Goal: Transaction & Acquisition: Book appointment/travel/reservation

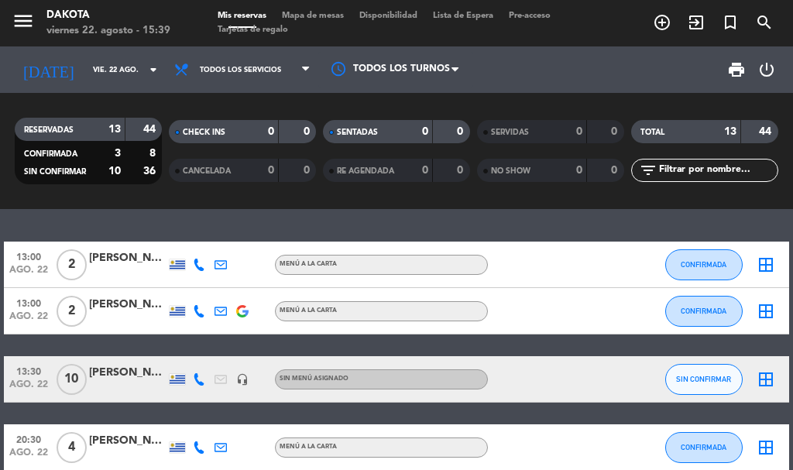
scroll to position [232, 0]
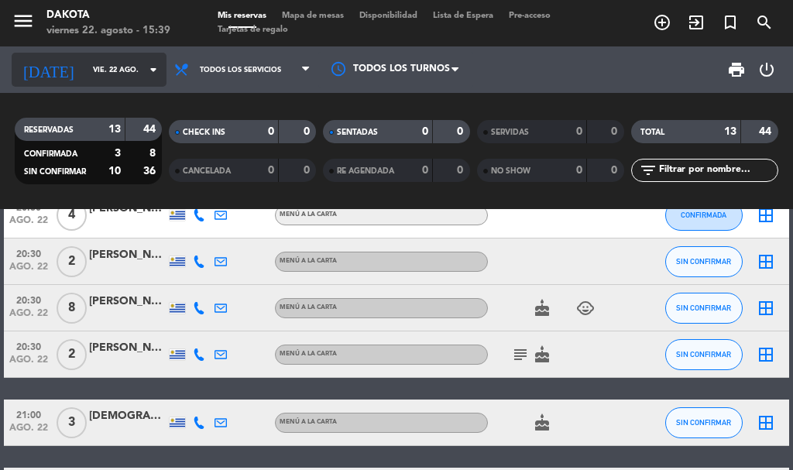
click at [144, 65] on icon "arrow_drop_down" at bounding box center [153, 69] width 19 height 19
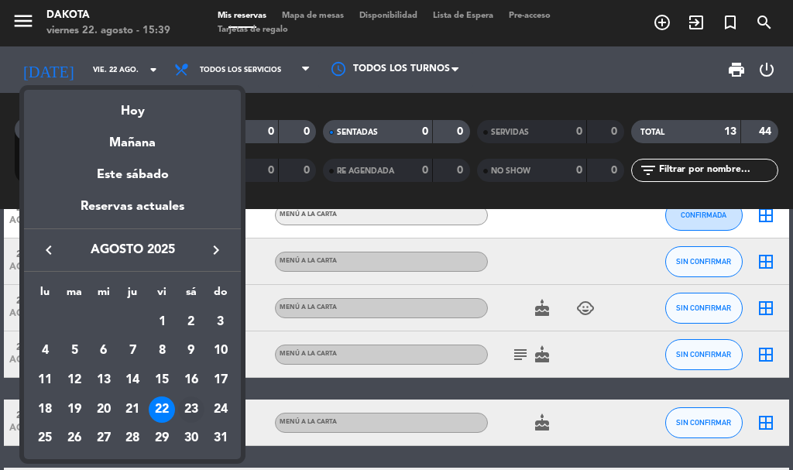
click at [188, 406] on div "23" at bounding box center [191, 409] width 26 height 26
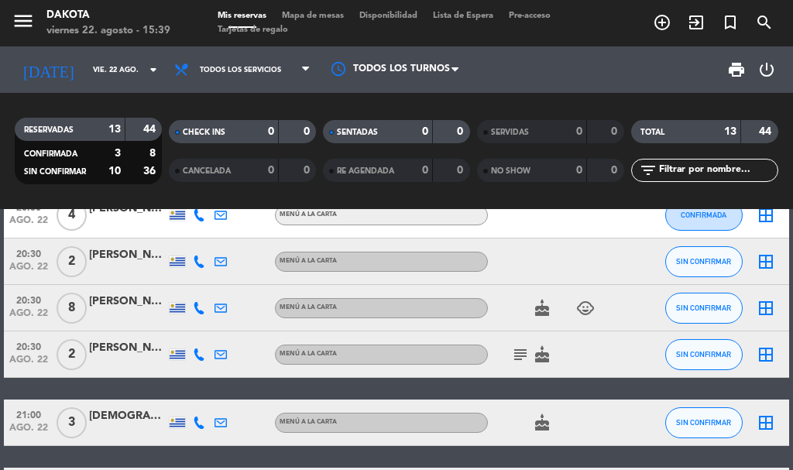
type input "sáb. 23 ago."
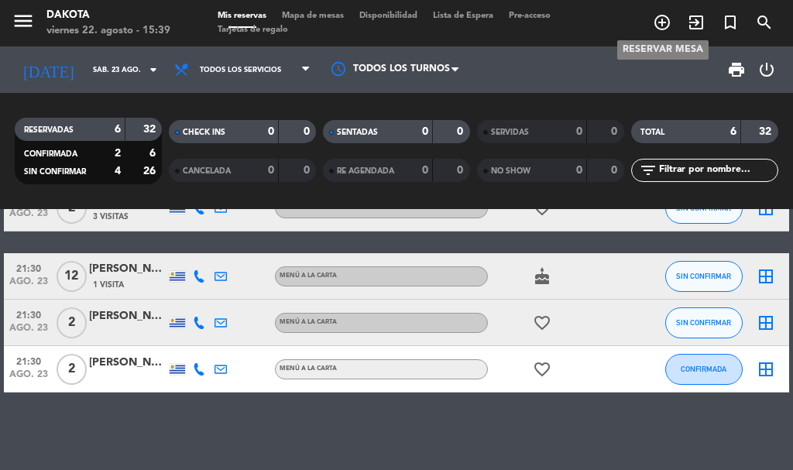
click at [663, 30] on icon "add_circle_outline" at bounding box center [662, 22] width 19 height 19
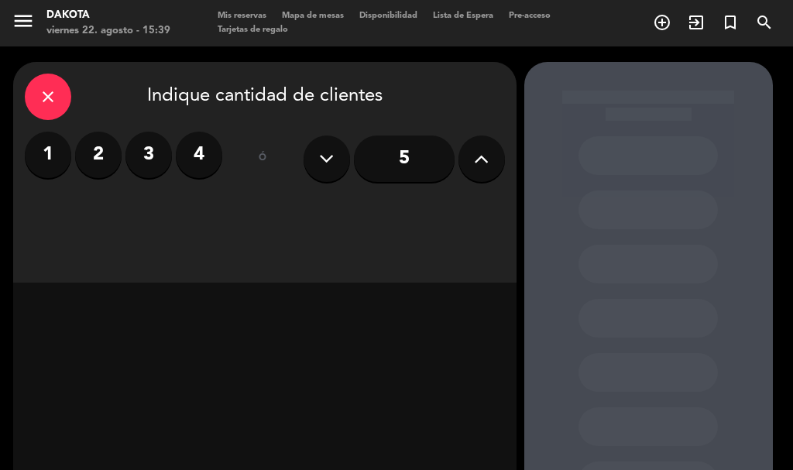
click at [414, 158] on input "5" at bounding box center [404, 158] width 101 height 46
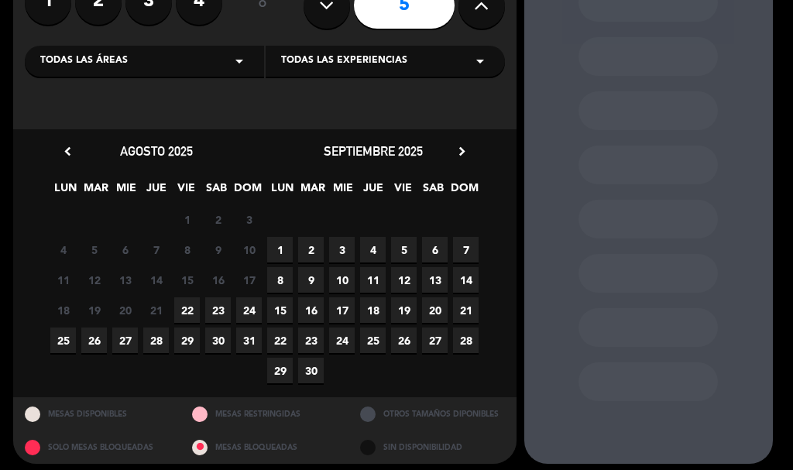
scroll to position [155, 0]
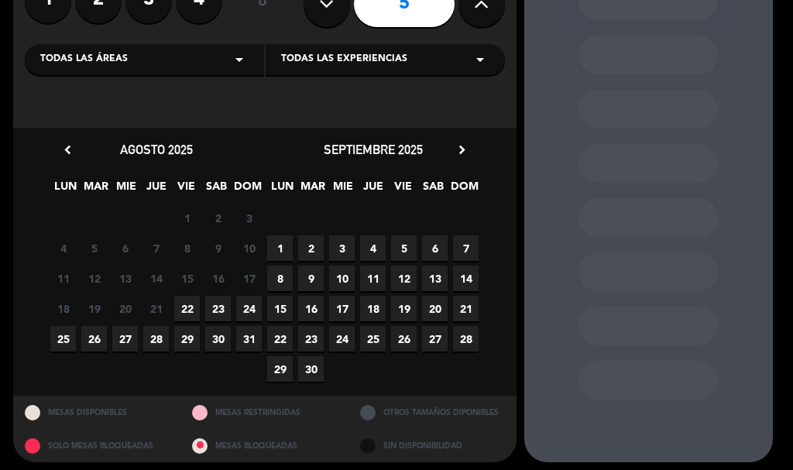
click at [214, 304] on span "23" at bounding box center [218, 309] width 26 height 26
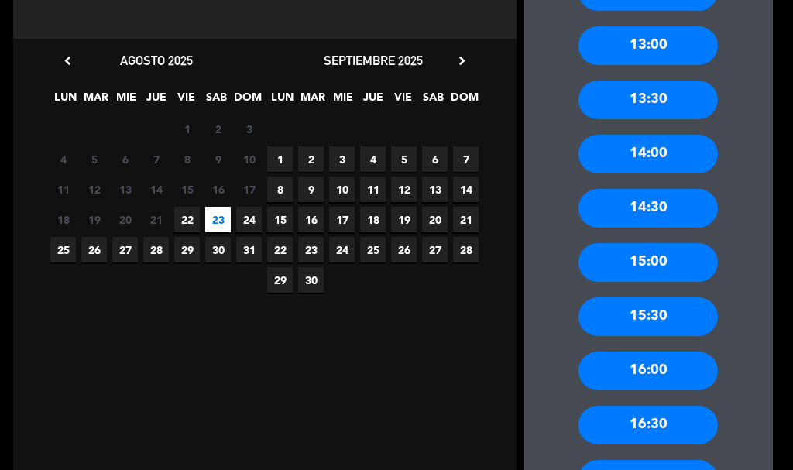
scroll to position [217, 0]
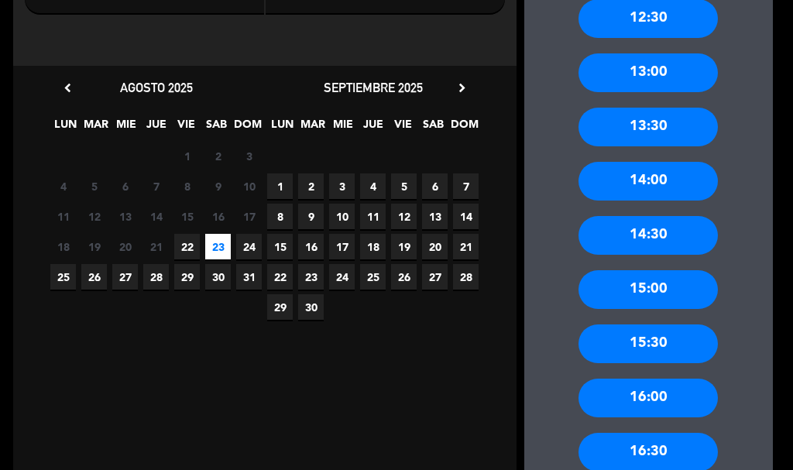
click at [631, 64] on div "13:00" at bounding box center [647, 72] width 139 height 39
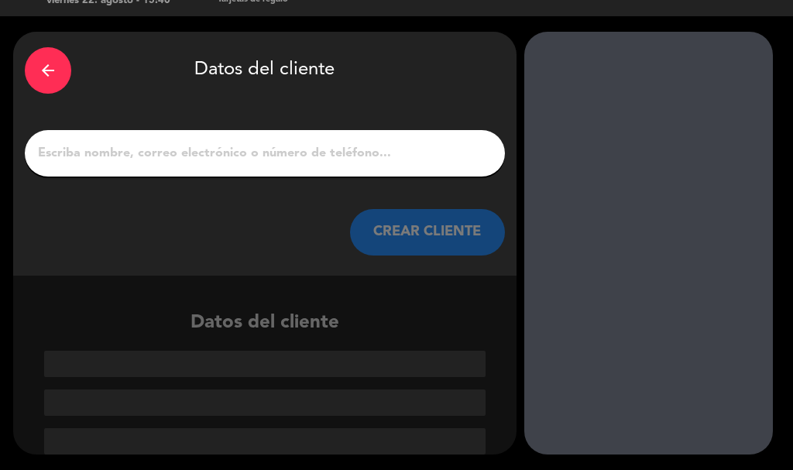
scroll to position [30, 0]
click at [201, 155] on input "1" at bounding box center [264, 153] width 457 height 22
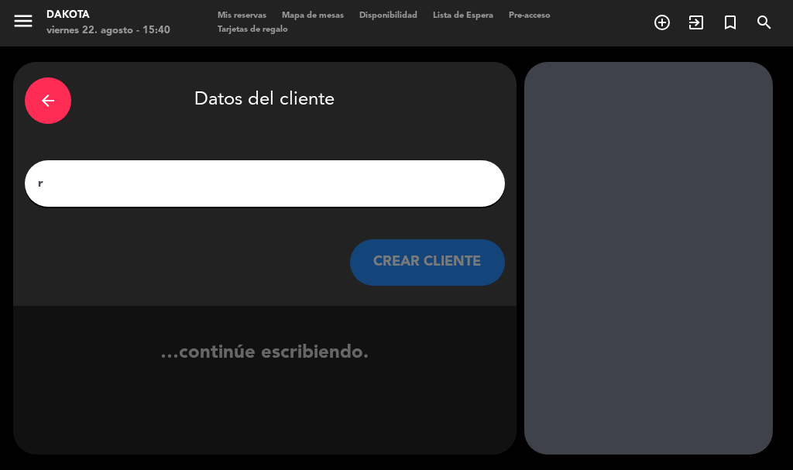
scroll to position [0, 0]
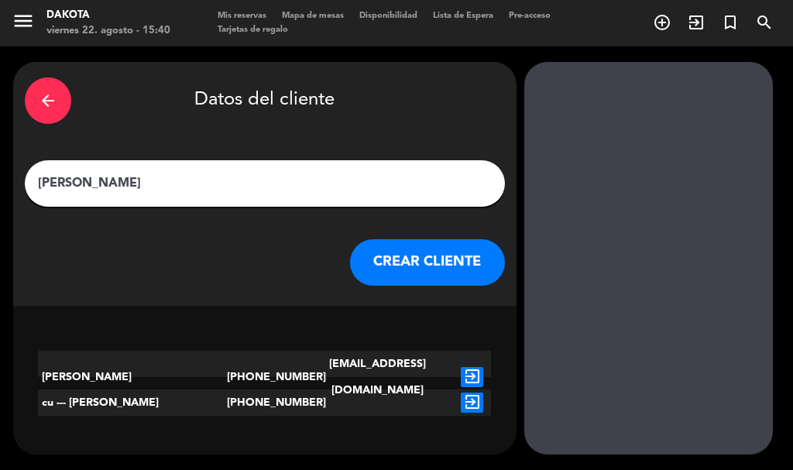
type input "[PERSON_NAME]"
click at [423, 252] on button "CREAR CLIENTE" at bounding box center [427, 262] width 155 height 46
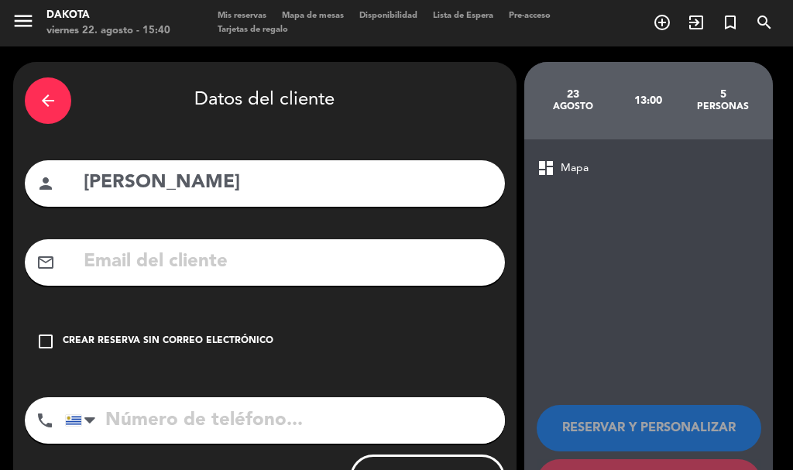
click at [39, 345] on icon "check_box_outline_blank" at bounding box center [45, 341] width 19 height 19
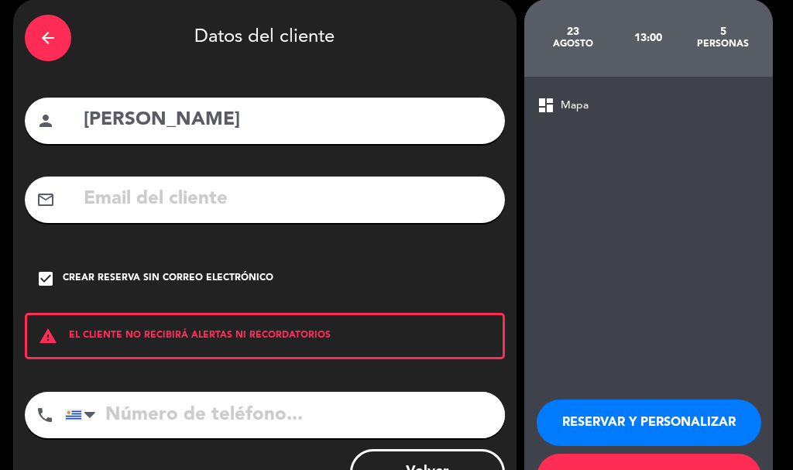
scroll to position [127, 0]
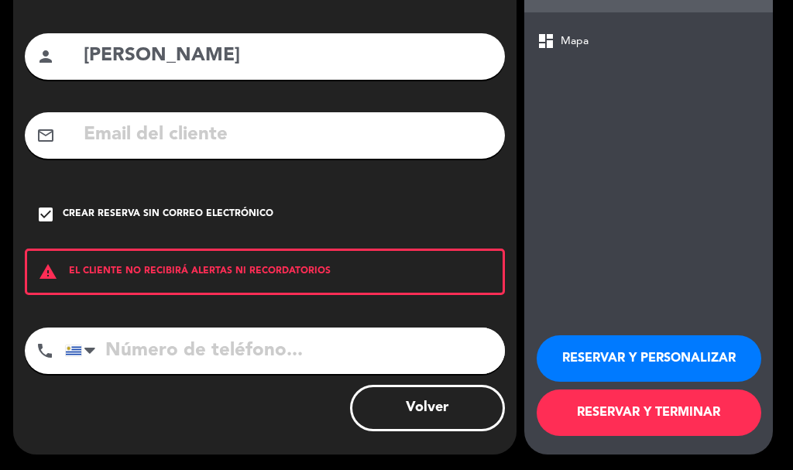
click at [145, 362] on input "tel" at bounding box center [285, 350] width 440 height 46
type input "099220404"
click at [727, 411] on button "RESERVAR Y TERMINAR" at bounding box center [648, 412] width 224 height 46
